Goal: Navigation & Orientation: Find specific page/section

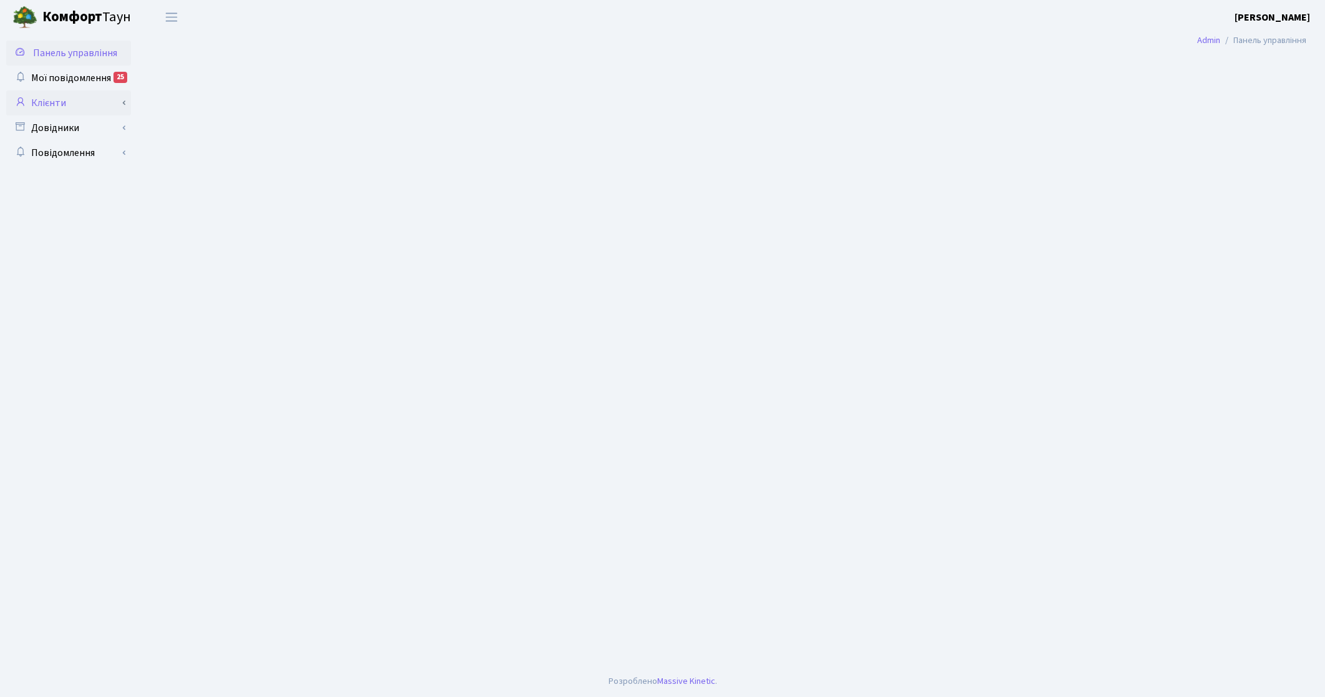
click at [64, 109] on link "Клієнти" at bounding box center [68, 102] width 125 height 25
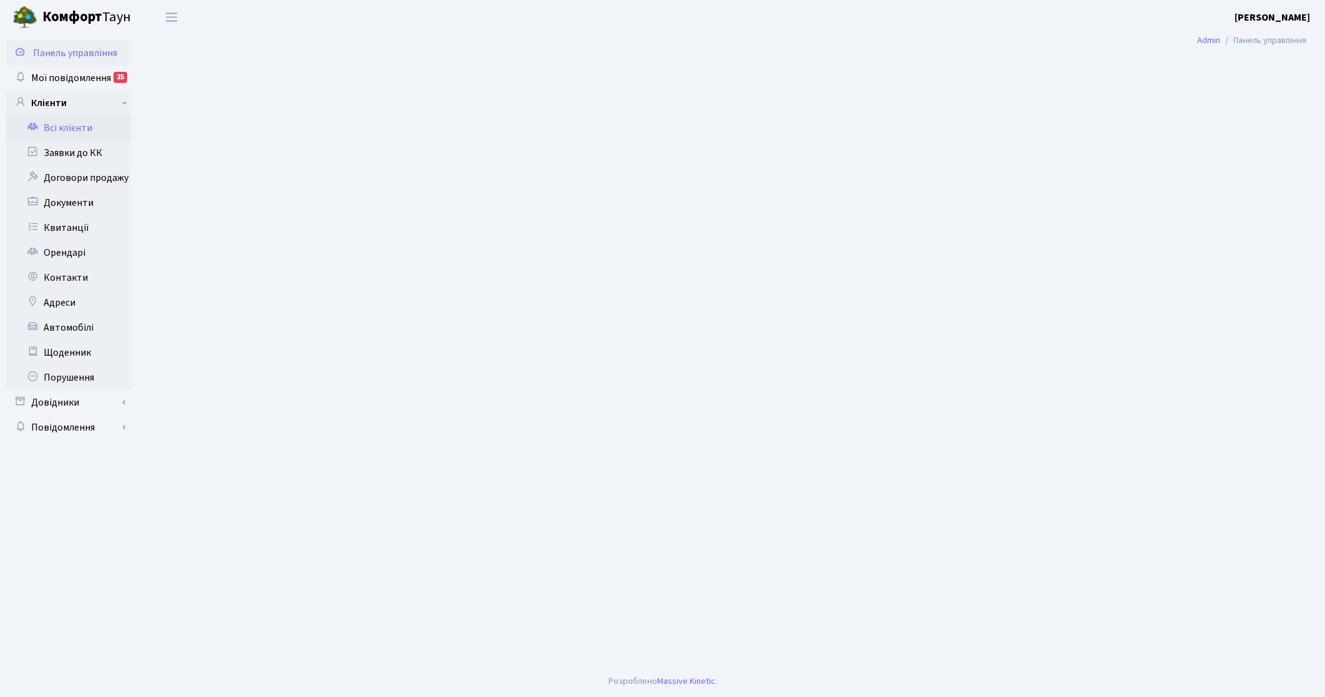
click at [66, 126] on link "Всі клієнти" at bounding box center [68, 127] width 125 height 25
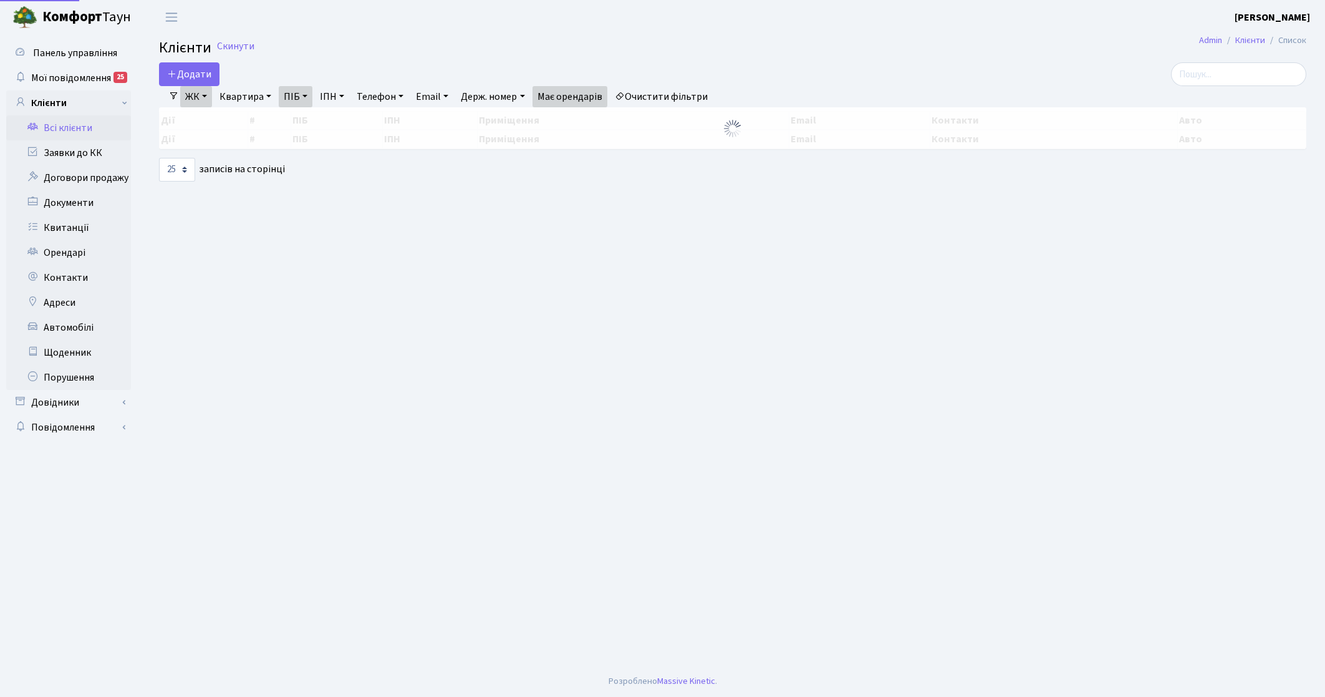
select select "25"
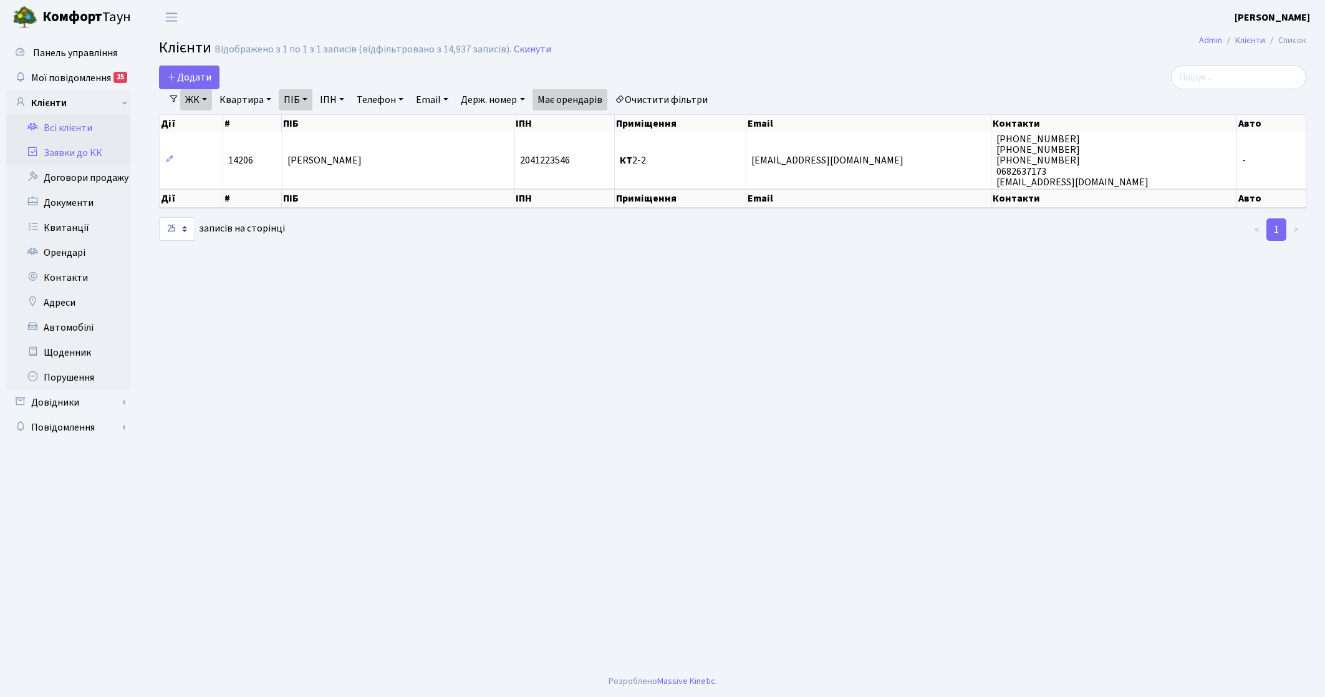
click at [85, 153] on link "Заявки до КК" at bounding box center [68, 152] width 125 height 25
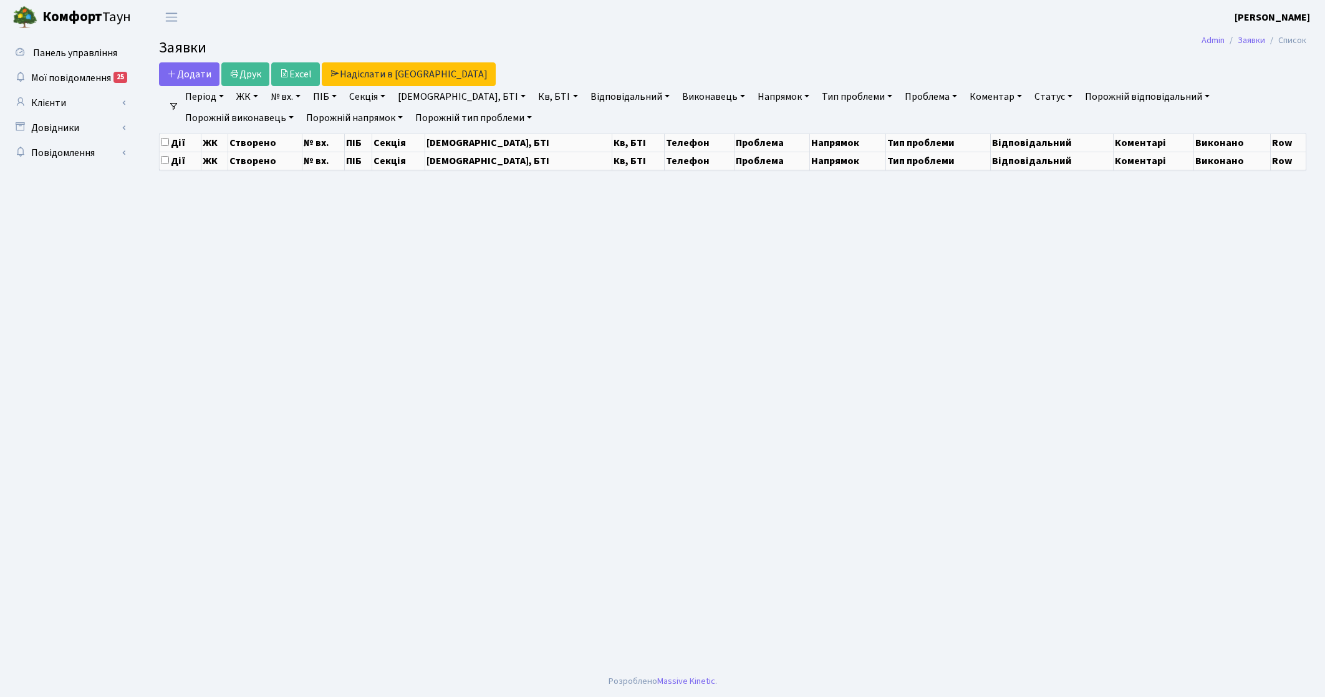
select select "25"
